Goal: Information Seeking & Learning: Learn about a topic

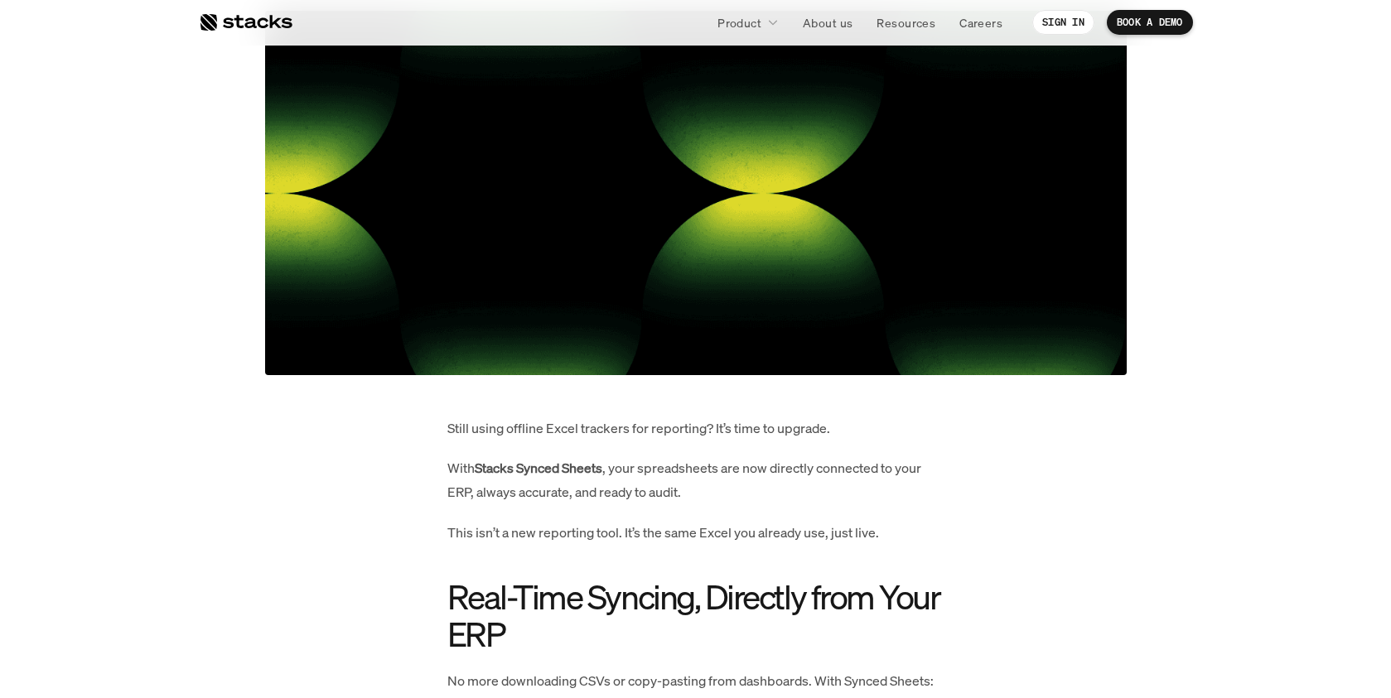
scroll to position [672, 0]
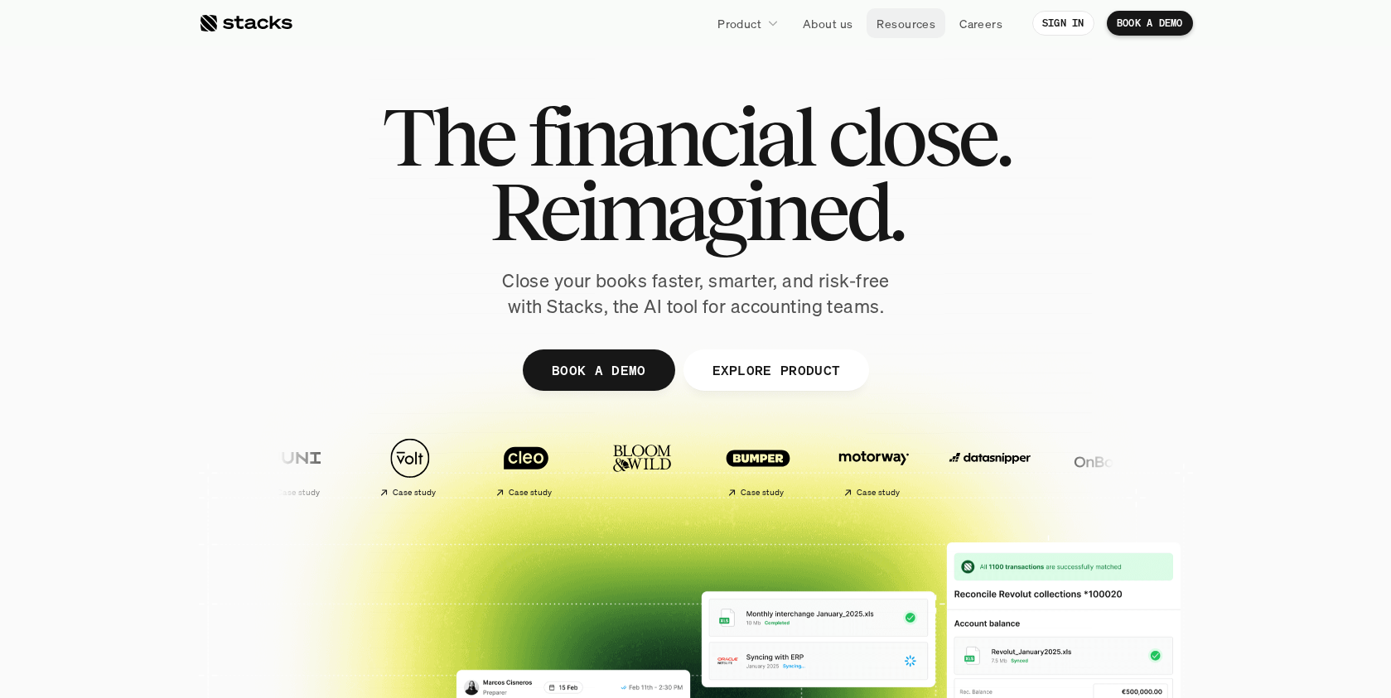
click at [925, 27] on p "Resources" at bounding box center [905, 23] width 59 height 17
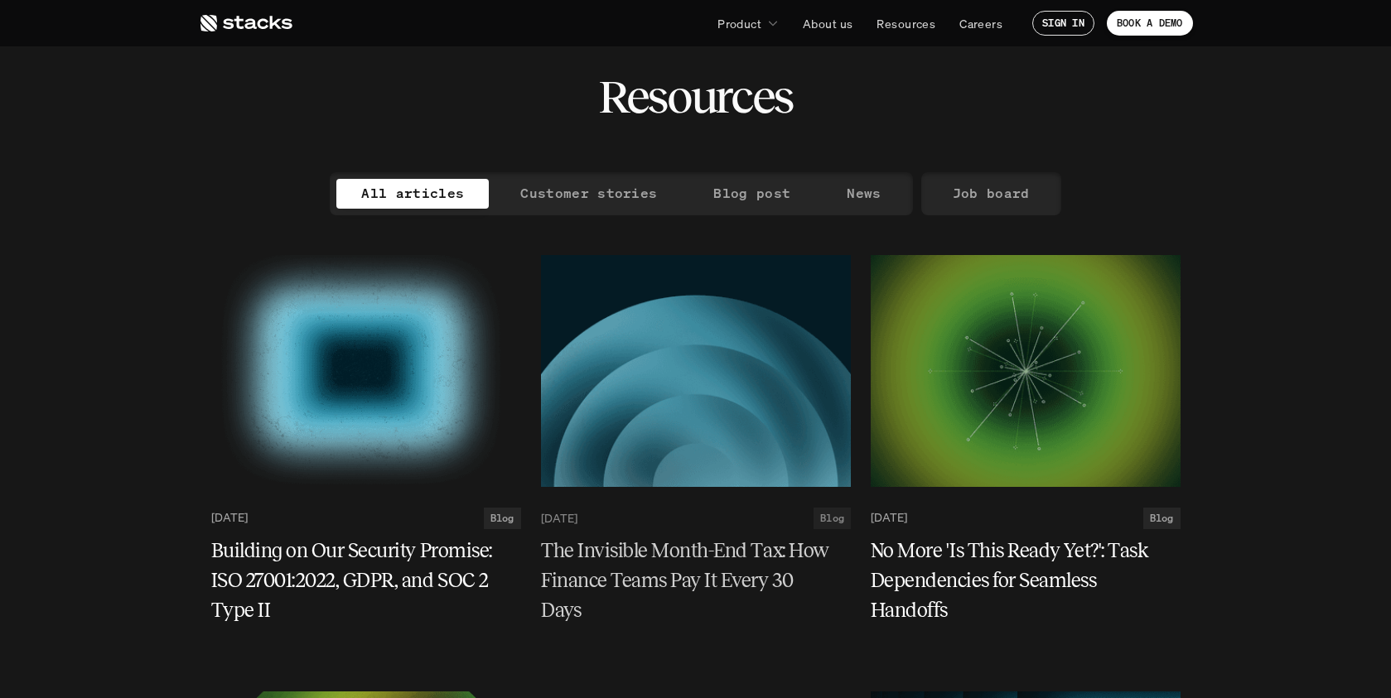
scroll to position [1053, 0]
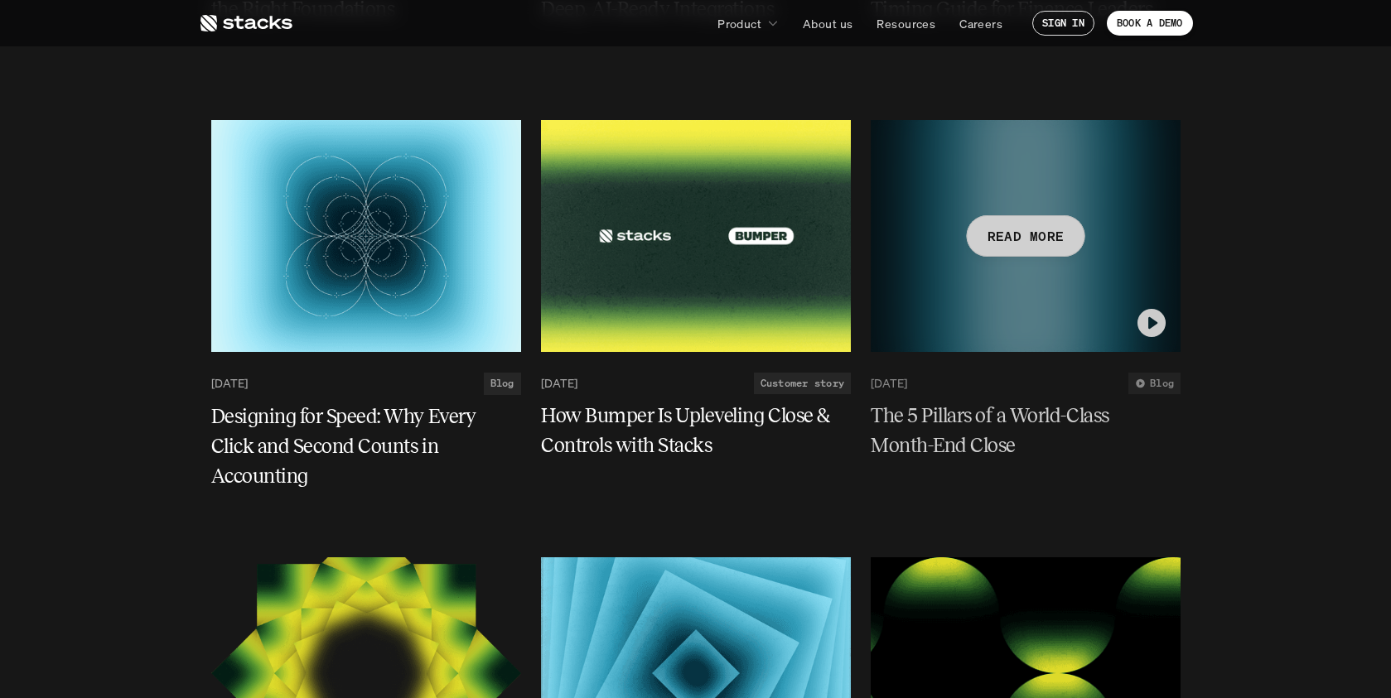
click at [998, 418] on h5 "The 5 Pillars of a World-Class Month-End Close" at bounding box center [1016, 432] width 290 height 60
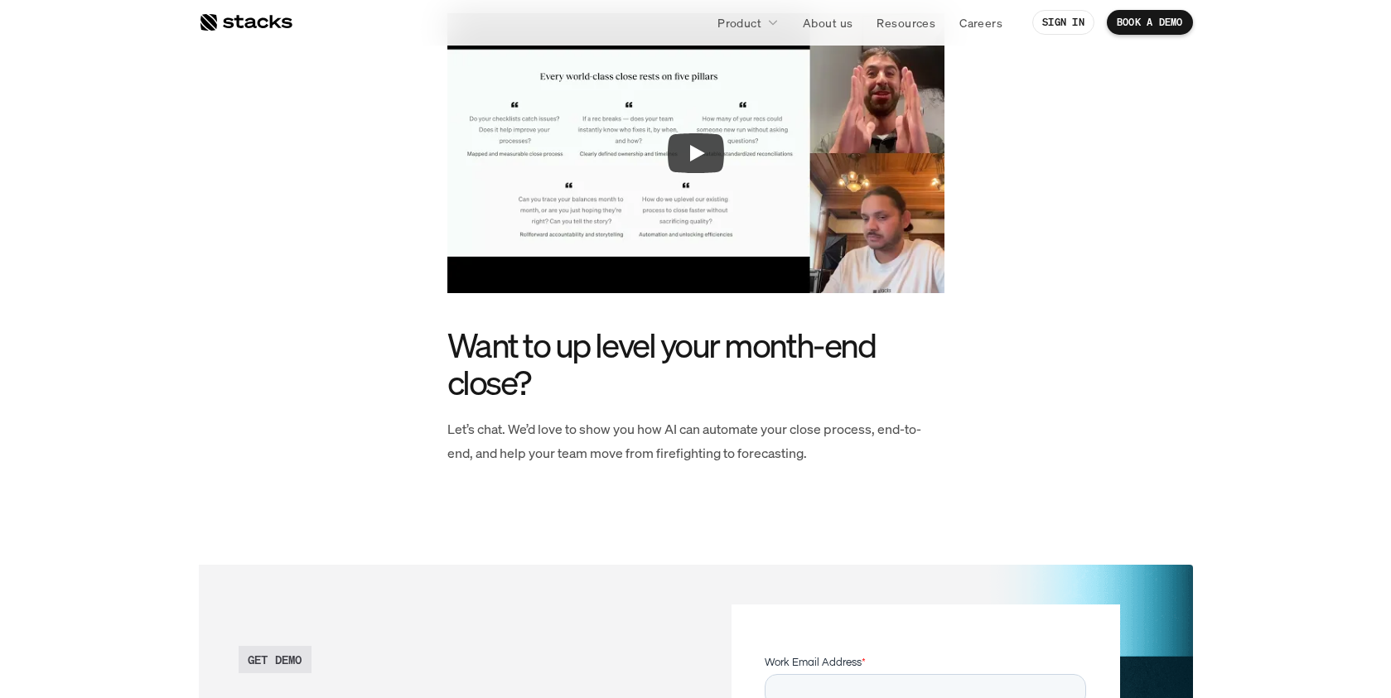
scroll to position [2827, 0]
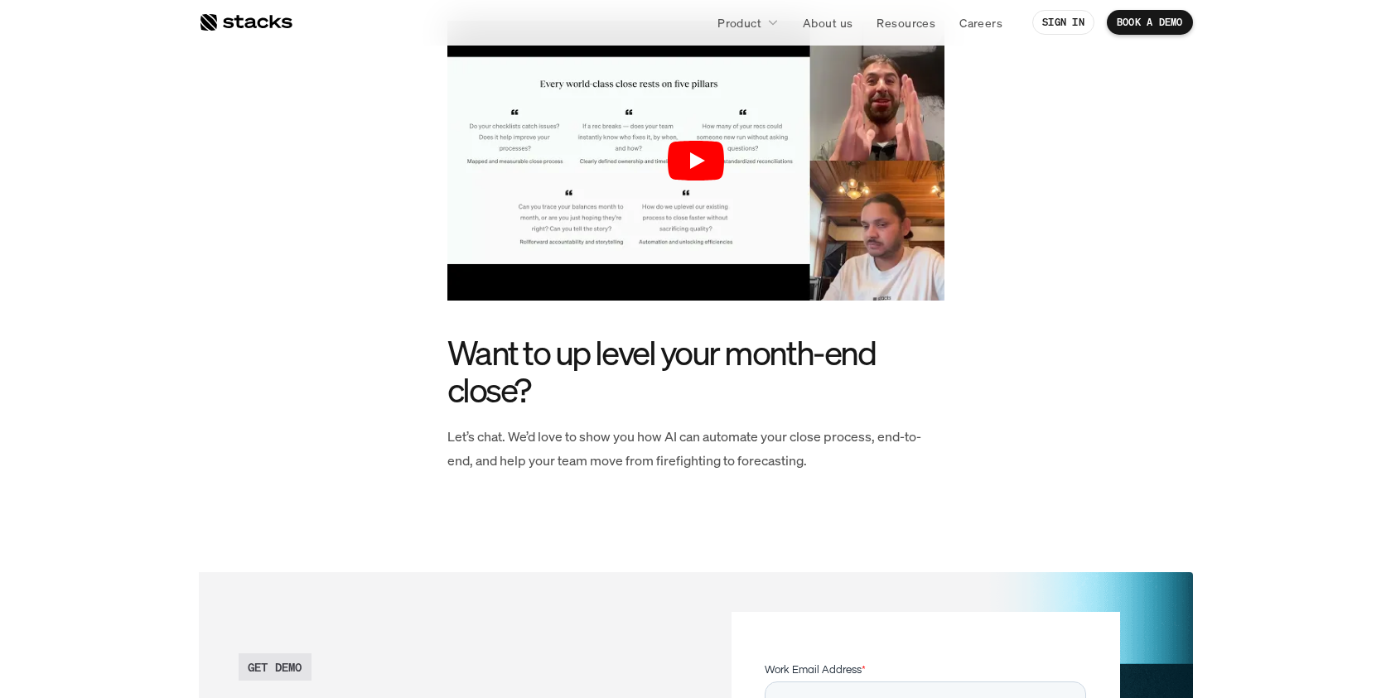
click at [702, 165] on icon "Play" at bounding box center [696, 161] width 56 height 40
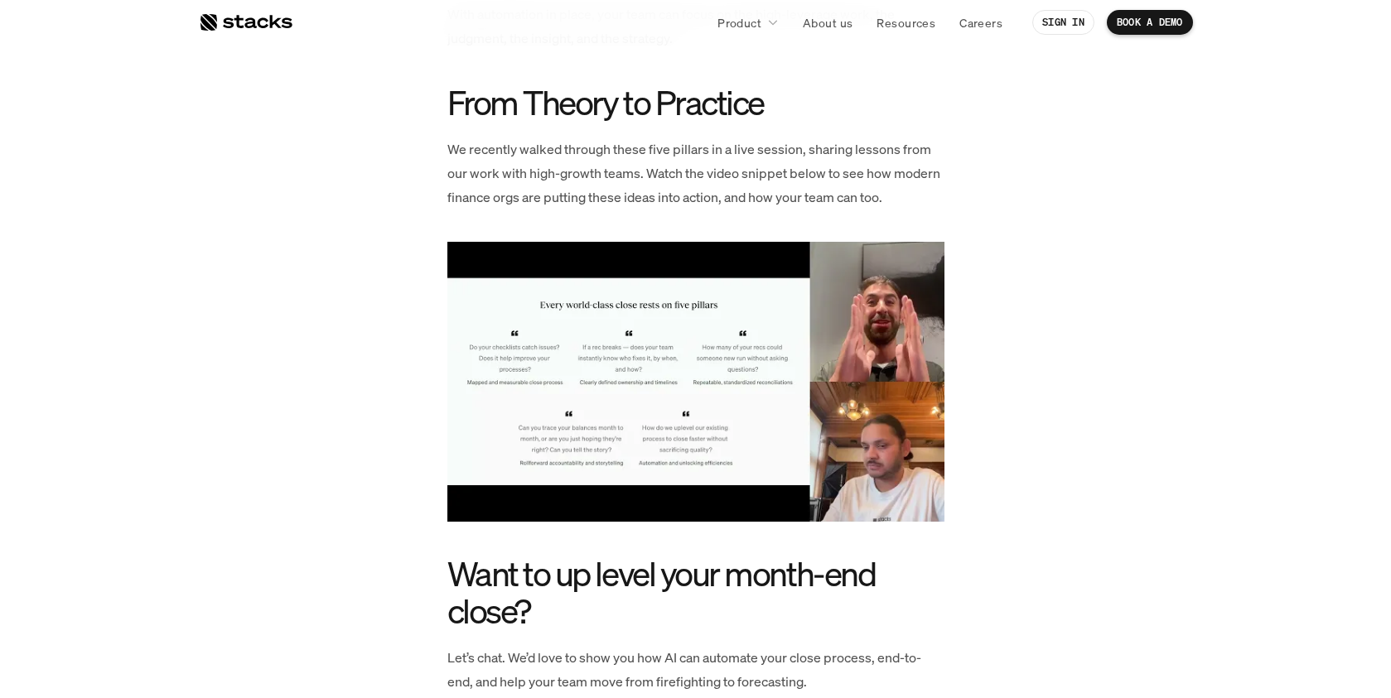
scroll to position [2611, 0]
